Goal: Contribute content: Contribute content

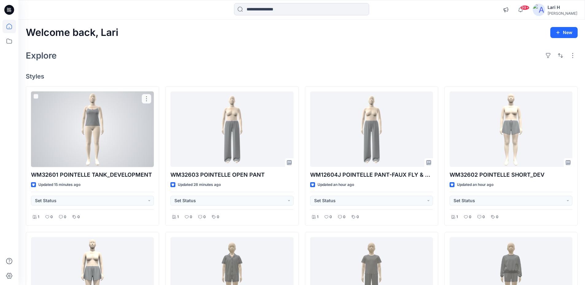
click at [117, 129] on div at bounding box center [92, 130] width 123 height 76
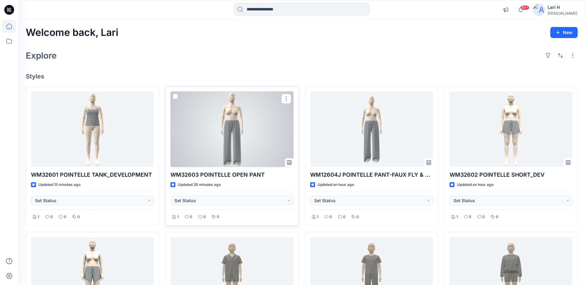
click at [238, 123] on div at bounding box center [231, 130] width 123 height 76
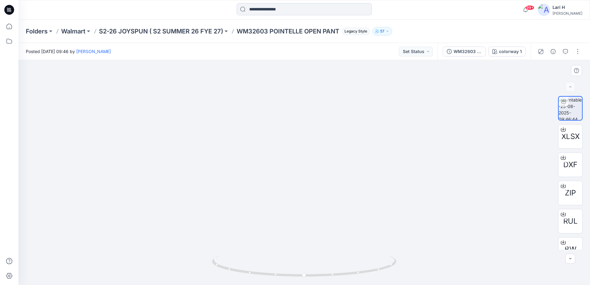
drag, startPoint x: 330, startPoint y: 198, endPoint x: 314, endPoint y: 68, distance: 131.2
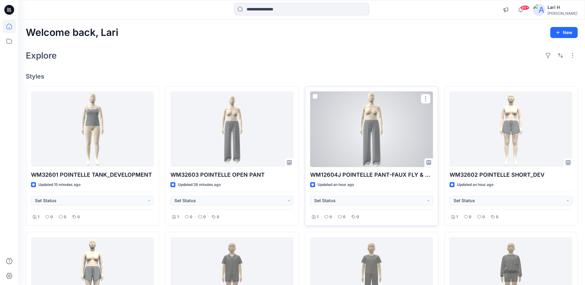
click at [396, 135] on div at bounding box center [371, 130] width 123 height 76
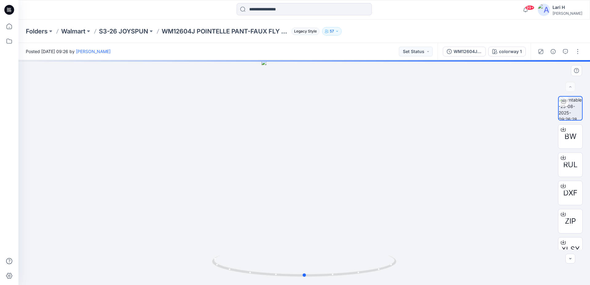
drag, startPoint x: 321, startPoint y: 198, endPoint x: 321, endPoint y: 170, distance: 27.6
click at [321, 170] on div at bounding box center [303, 172] width 571 height 225
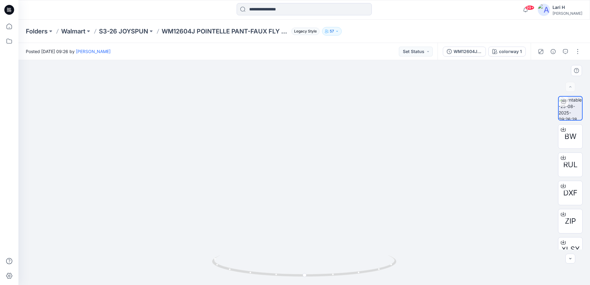
drag, startPoint x: 344, startPoint y: 218, endPoint x: 341, endPoint y: 89, distance: 129.0
click at [341, 89] on img at bounding box center [304, 75] width 227 height 419
drag, startPoint x: 345, startPoint y: 243, endPoint x: 345, endPoint y: 107, distance: 135.4
click at [8, 11] on icon at bounding box center [8, 11] width 3 height 0
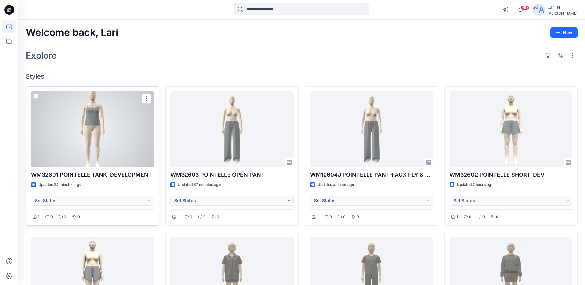
click at [99, 131] on div at bounding box center [92, 130] width 123 height 76
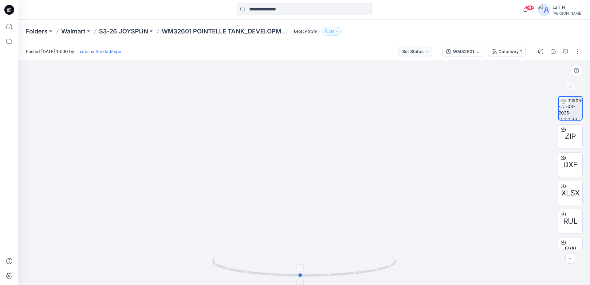
drag, startPoint x: 386, startPoint y: 270, endPoint x: 382, endPoint y: 267, distance: 4.9
click at [382, 267] on icon at bounding box center [305, 266] width 186 height 23
click at [378, 271] on icon at bounding box center [305, 266] width 186 height 23
click at [11, 17] on icon at bounding box center [9, 10] width 10 height 20
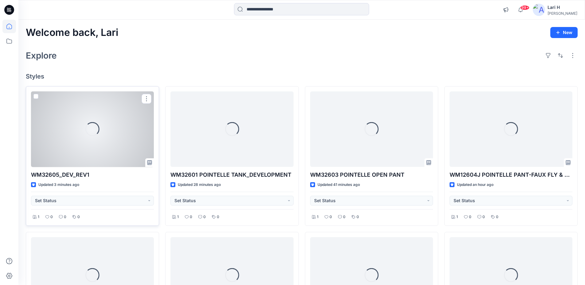
click at [96, 133] on div "Loading..." at bounding box center [93, 129] width 20 height 20
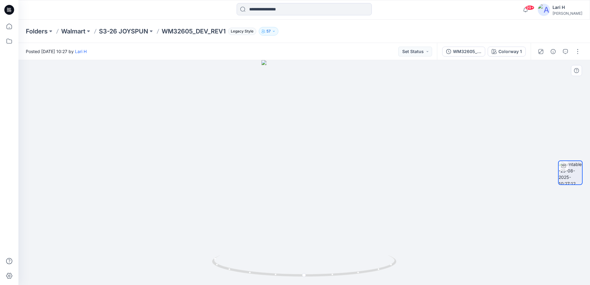
click at [559, 81] on div at bounding box center [303, 172] width 571 height 225
click at [575, 53] on button "button" at bounding box center [577, 52] width 10 height 10
click at [542, 65] on button "Edit" at bounding box center [551, 65] width 56 height 11
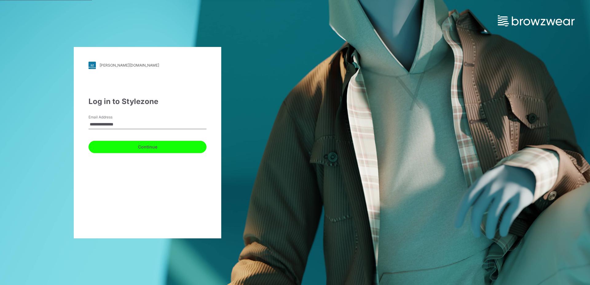
click at [125, 147] on button "Continue" at bounding box center [147, 147] width 118 height 12
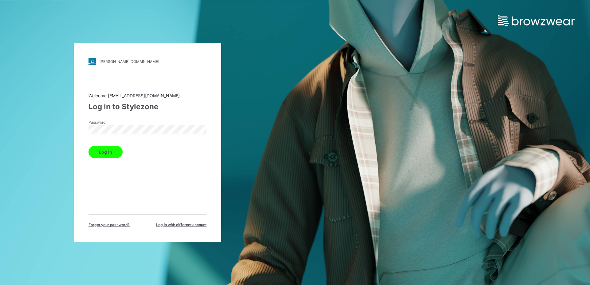
click at [108, 155] on button "Log in" at bounding box center [105, 152] width 34 height 12
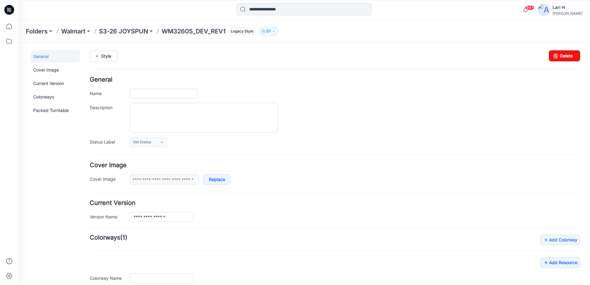
type input "**********"
click at [166, 95] on input "**********" at bounding box center [164, 94] width 68 height 10
drag, startPoint x: 165, startPoint y: 95, endPoint x: 205, endPoint y: 98, distance: 40.1
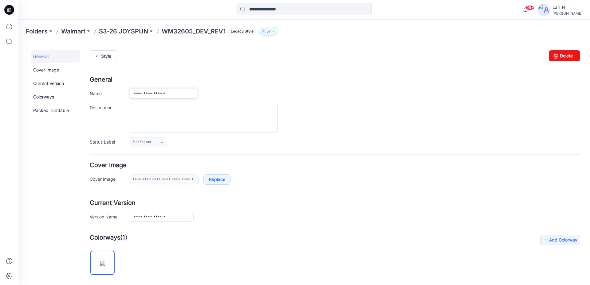
click at [205, 98] on div "**********" at bounding box center [355, 94] width 450 height 10
type input "**********"
click at [326, 100] on div "**********" at bounding box center [335, 112] width 490 height 70
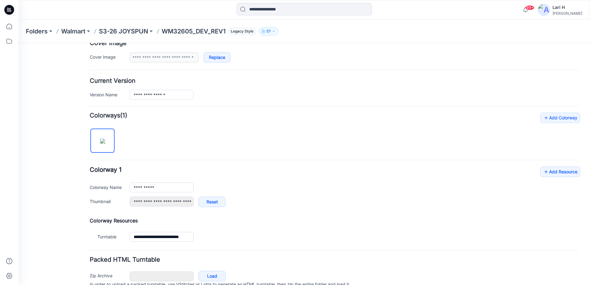
scroll to position [151, 0]
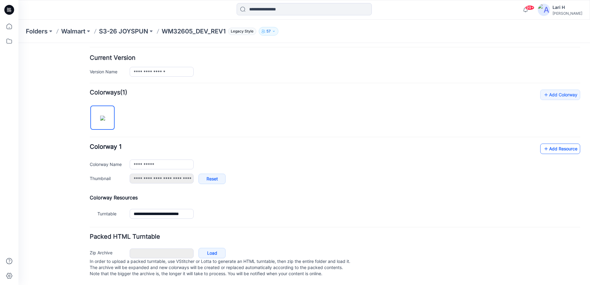
click at [543, 144] on icon at bounding box center [546, 149] width 6 height 10
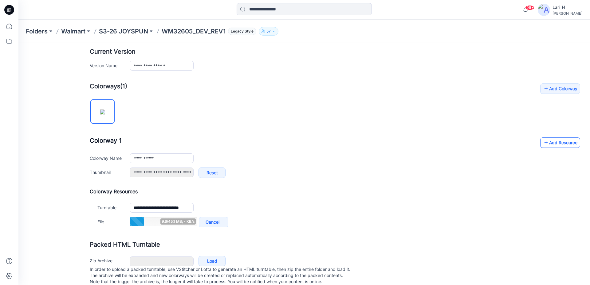
click at [551, 142] on link "Add Resource" at bounding box center [560, 143] width 40 height 10
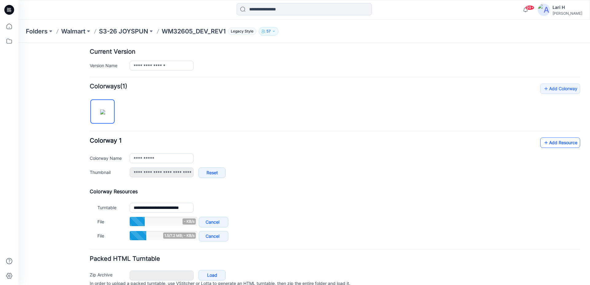
click at [550, 143] on link "Add Resource" at bounding box center [560, 143] width 40 height 10
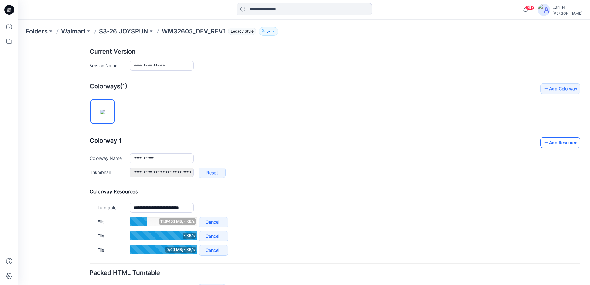
click at [543, 141] on icon at bounding box center [546, 143] width 6 height 10
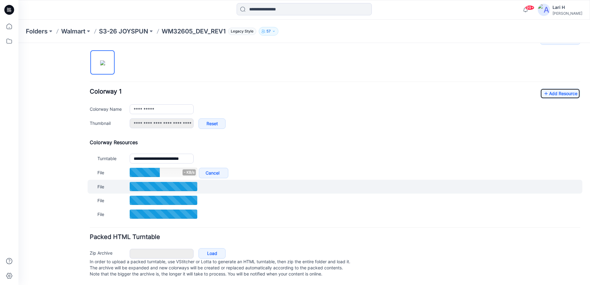
scroll to position [207, 0]
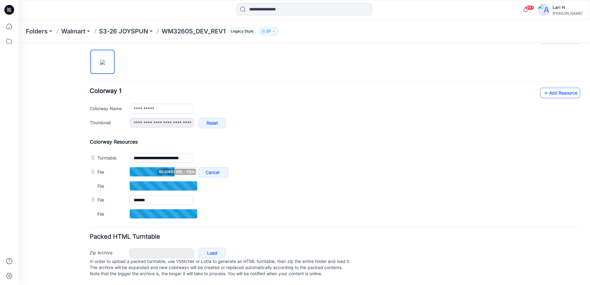
click at [544, 88] on icon at bounding box center [546, 93] width 6 height 10
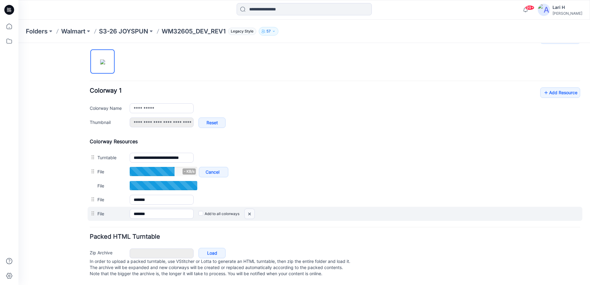
click at [18, 43] on img at bounding box center [18, 43] width 0 height 0
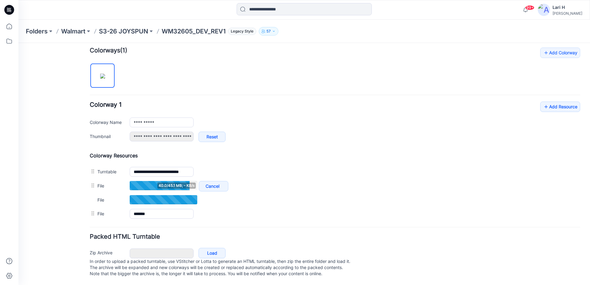
scroll to position [180, 0]
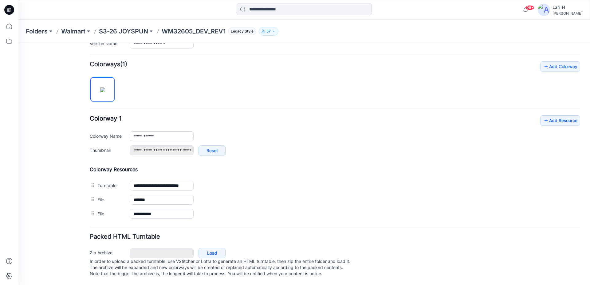
click at [554, 92] on div "**********" at bounding box center [335, 141] width 490 height 160
click at [549, 116] on link "Add Resource" at bounding box center [560, 120] width 40 height 10
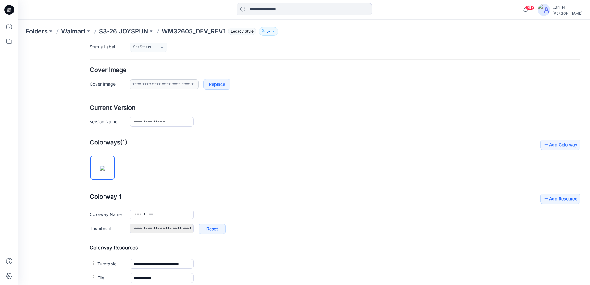
scroll to position [184, 0]
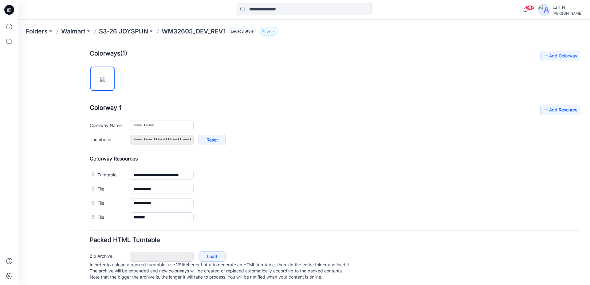
type input "**********"
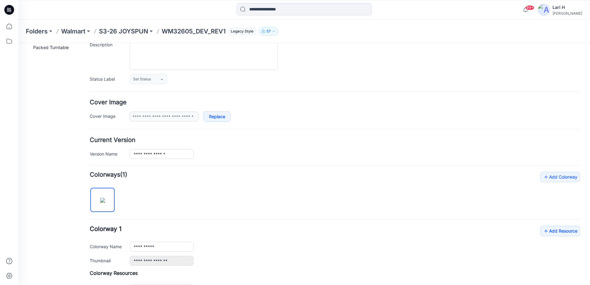
scroll to position [0, 0]
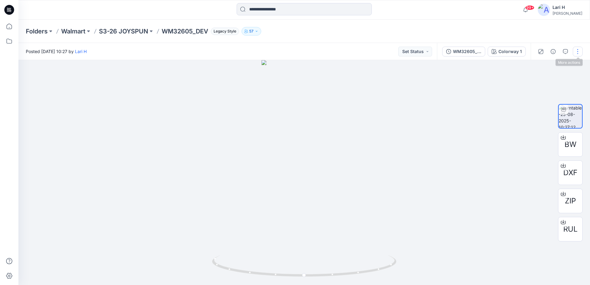
click at [577, 53] on button "button" at bounding box center [577, 52] width 10 height 10
click at [532, 67] on button "Edit" at bounding box center [551, 65] width 56 height 11
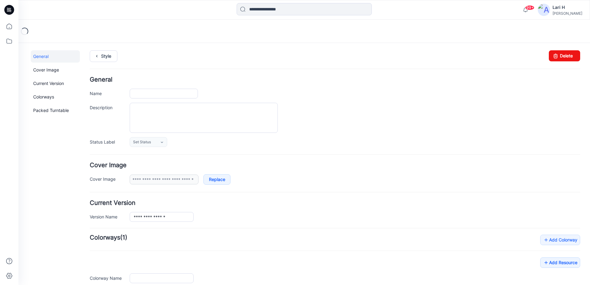
type input "**********"
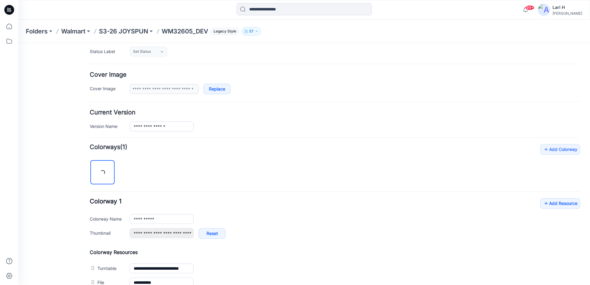
scroll to position [184, 0]
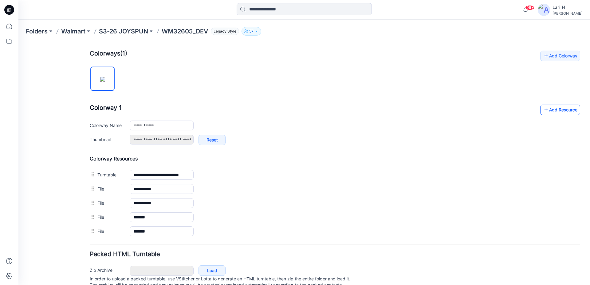
click at [548, 109] on link "Add Resource" at bounding box center [560, 110] width 40 height 10
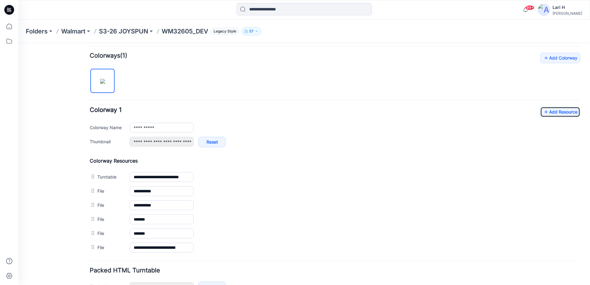
scroll to position [0, 0]
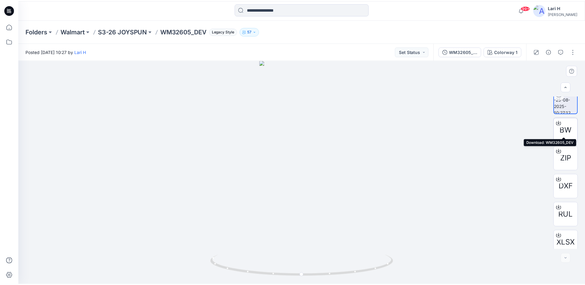
scroll to position [12, 0]
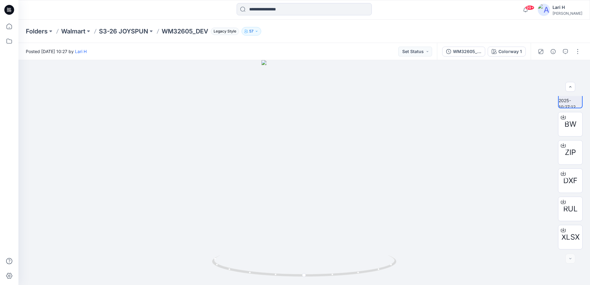
click at [8, 10] on icon at bounding box center [9, 10] width 10 height 10
